Goal: Navigation & Orientation: Find specific page/section

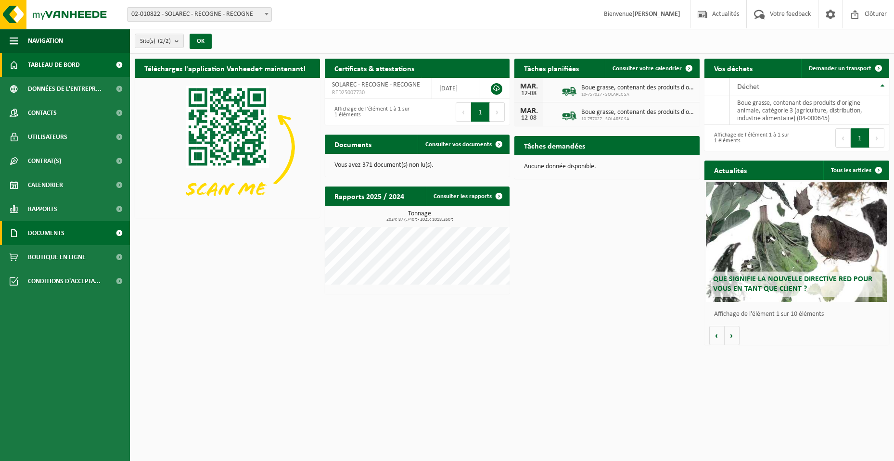
click at [40, 230] on span "Documents" at bounding box center [46, 233] width 37 height 24
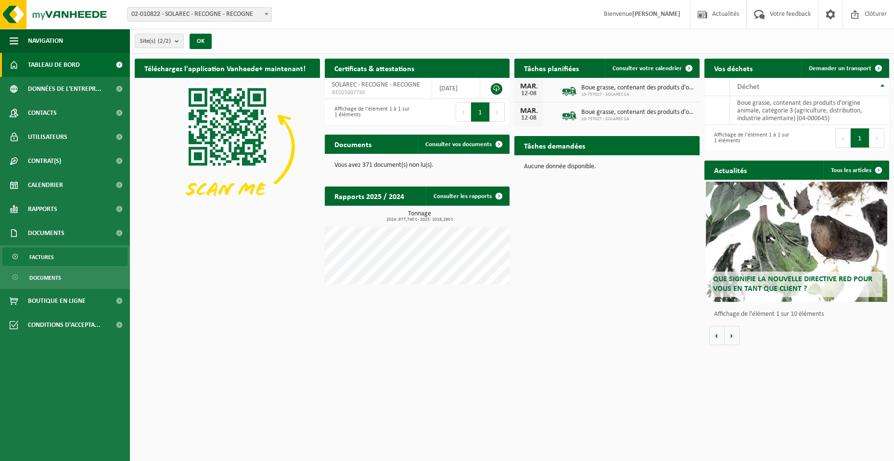
click at [62, 254] on link "Factures" at bounding box center [64, 257] width 125 height 18
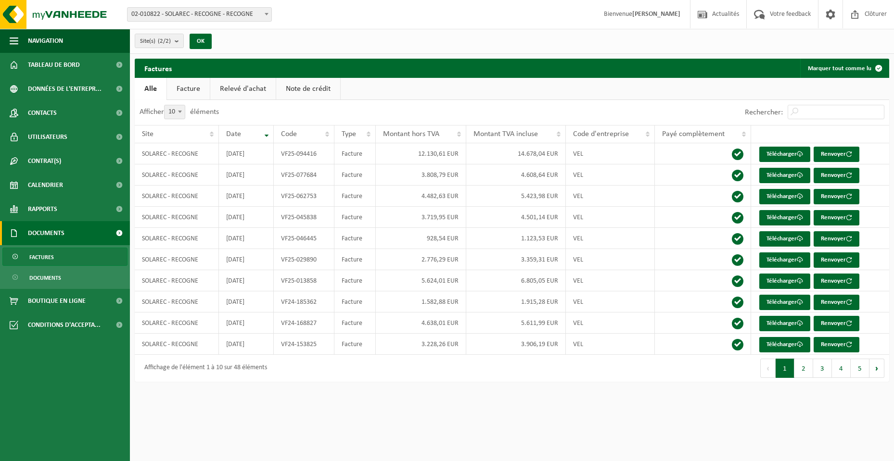
click at [199, 86] on link "Facture" at bounding box center [188, 89] width 43 height 22
